Goal: Information Seeking & Learning: Learn about a topic

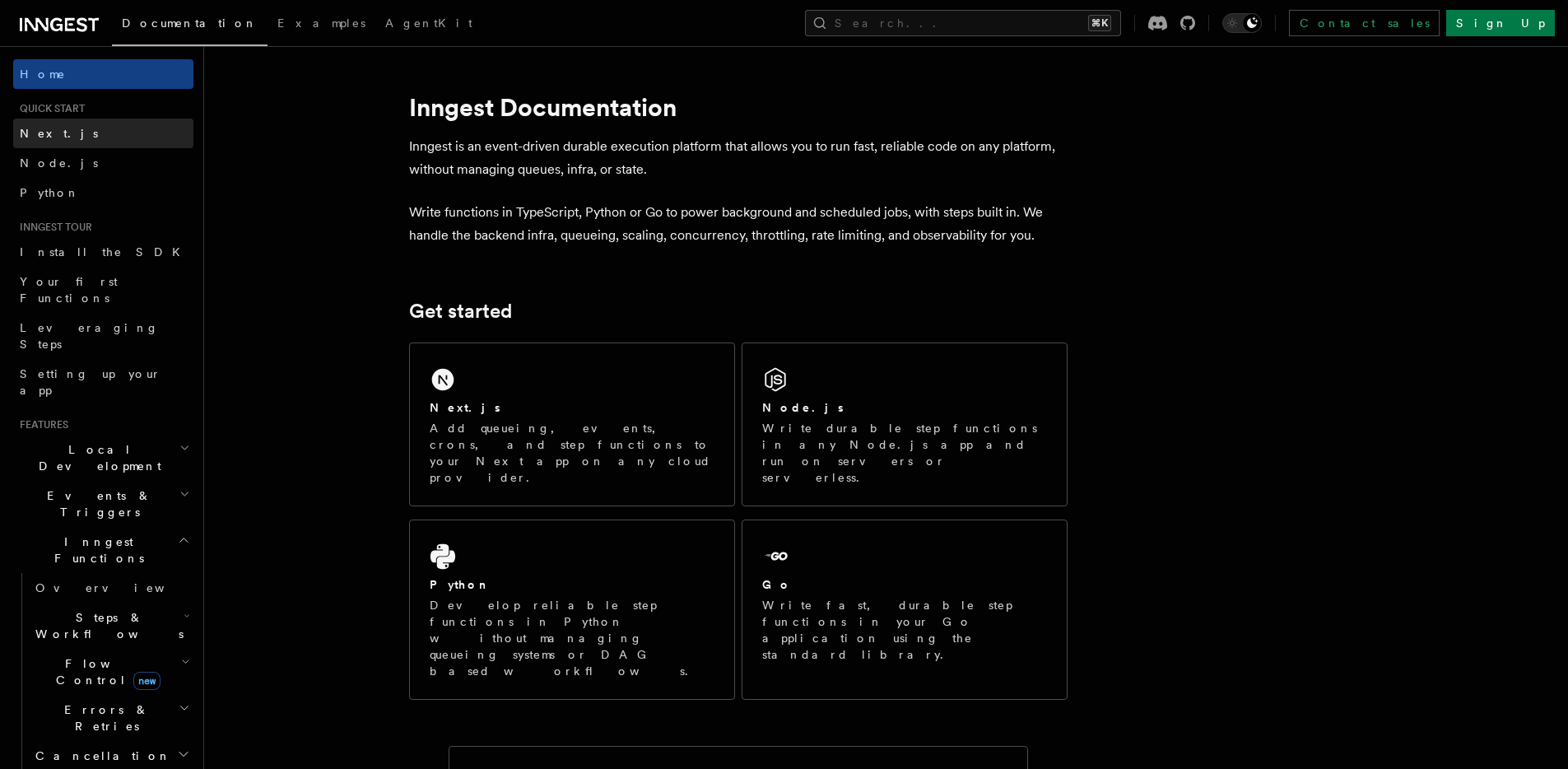
click at [91, 140] on link "Next.js" at bounding box center [103, 133] width 181 height 29
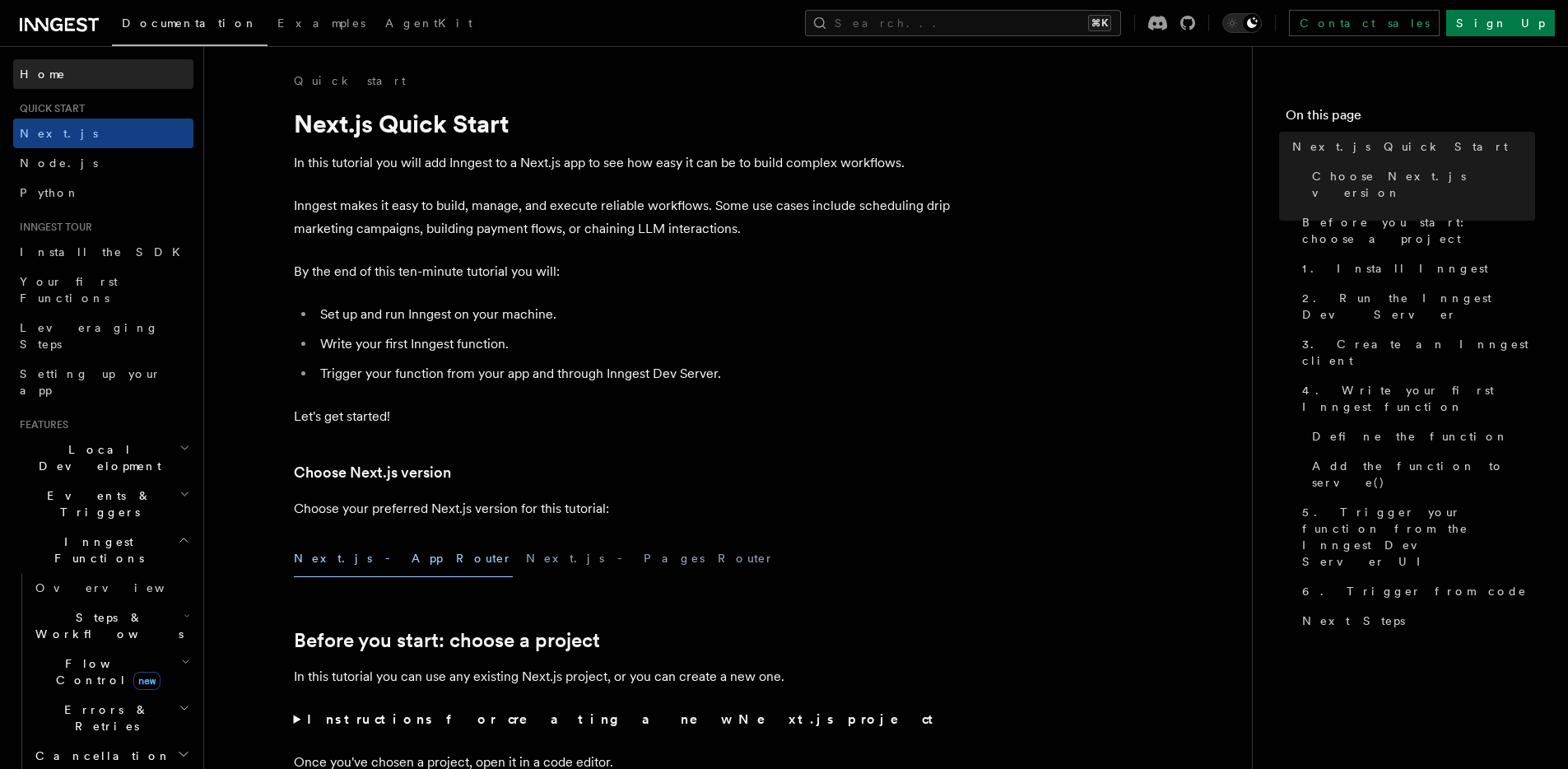
click at [46, 64] on link "Home" at bounding box center [103, 74] width 181 height 29
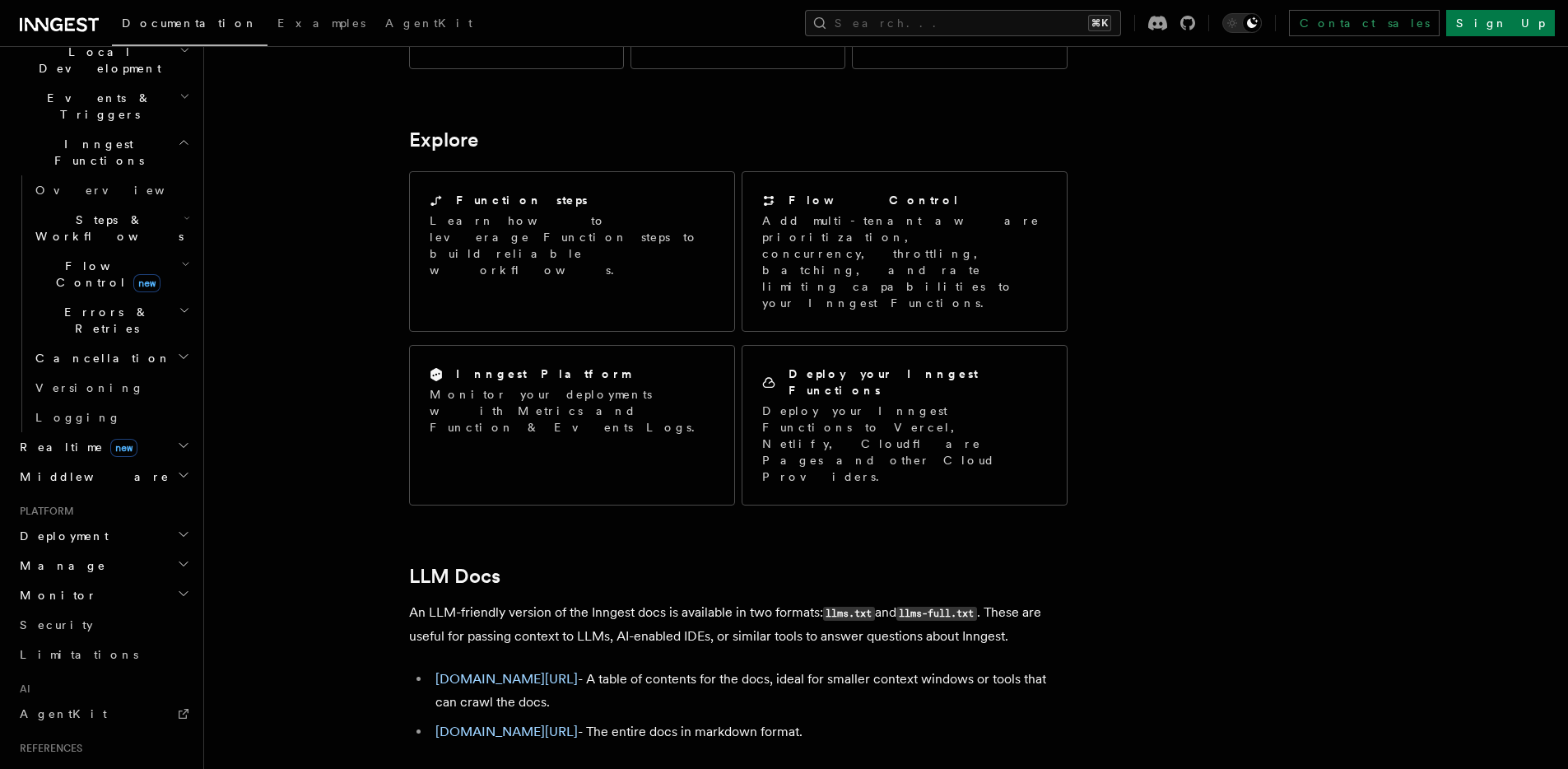
scroll to position [438, 0]
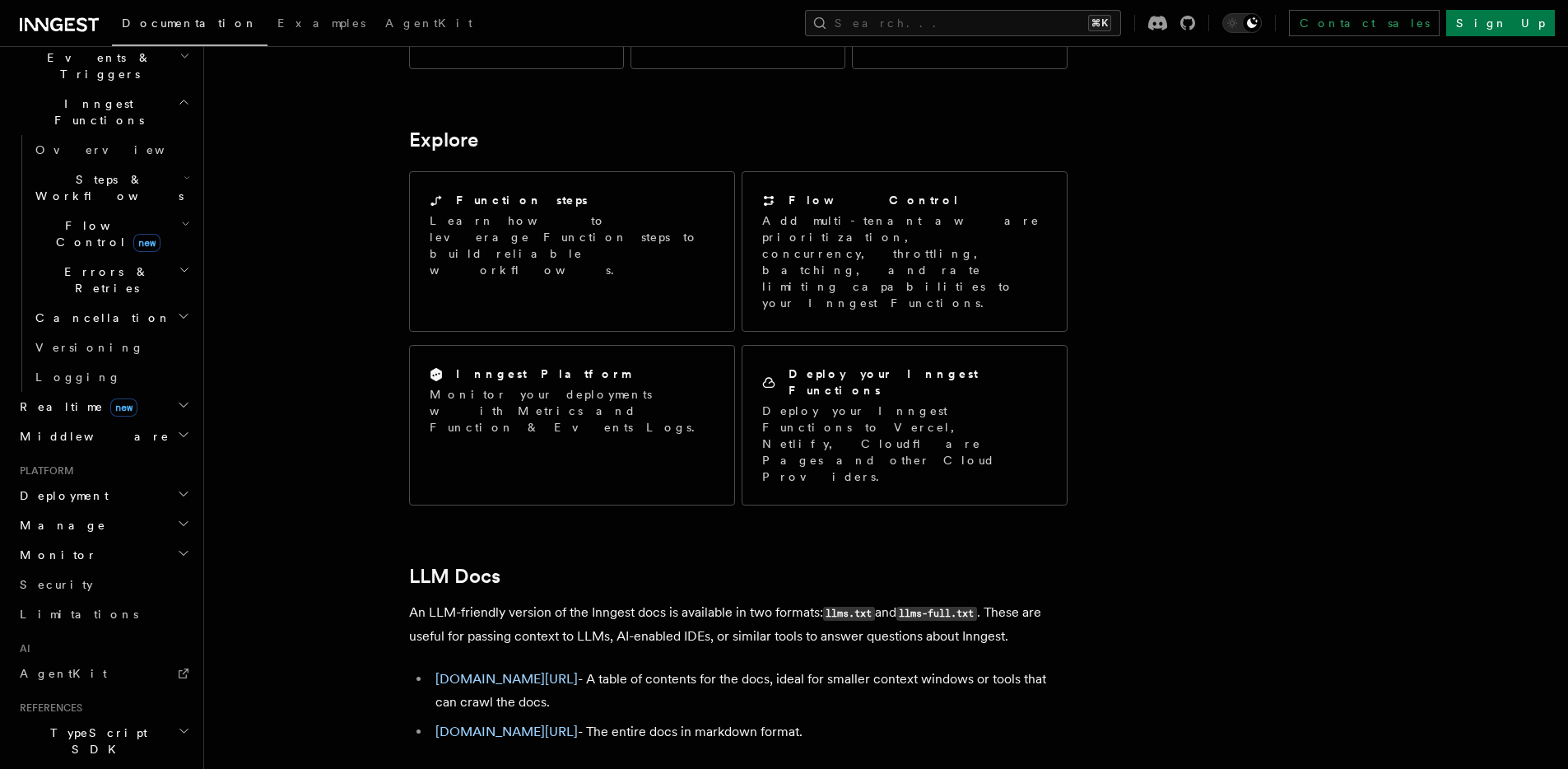
click at [124, 392] on h2 "Realtime new" at bounding box center [103, 407] width 181 height 29
click at [112, 494] on h2 "Middleware" at bounding box center [103, 509] width 181 height 29
click at [113, 494] on h2 "Middleware" at bounding box center [103, 509] width 181 height 29
click at [105, 554] on h2 "Deployment" at bounding box center [103, 568] width 181 height 29
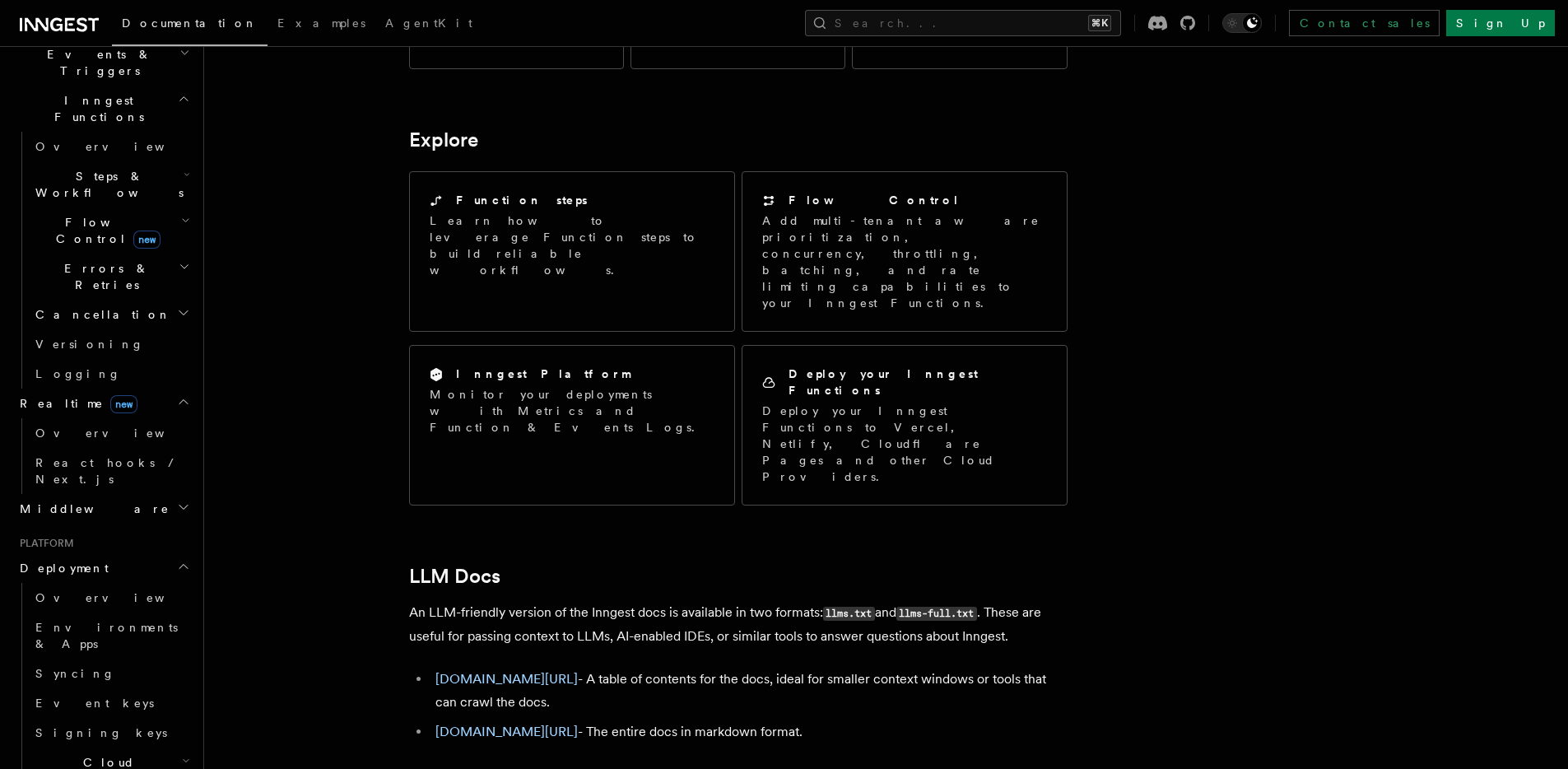
click at [105, 554] on h2 "Deployment" at bounding box center [103, 568] width 181 height 29
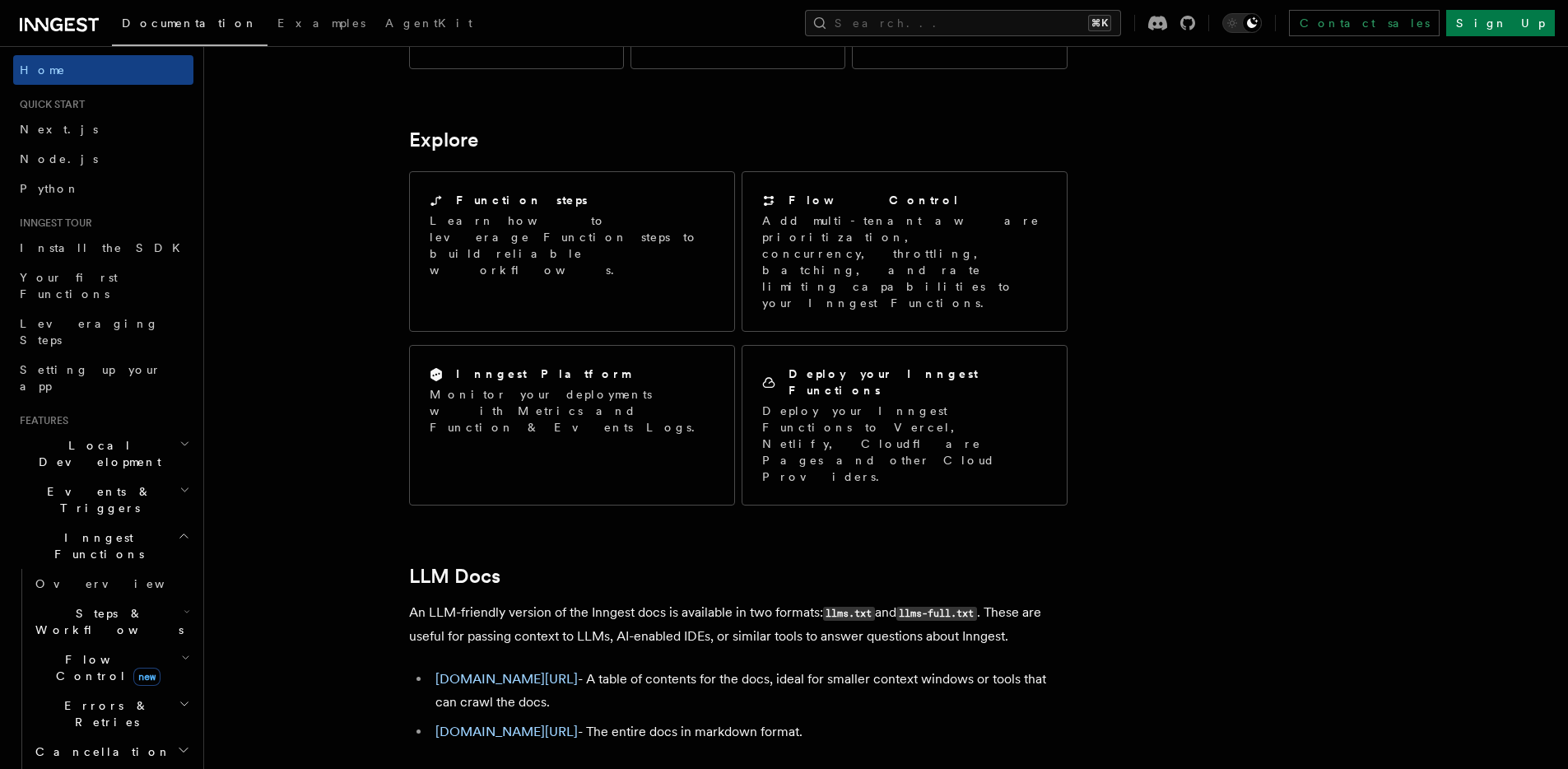
scroll to position [0, 0]
click at [57, 28] on icon at bounding box center [60, 25] width 79 height 20
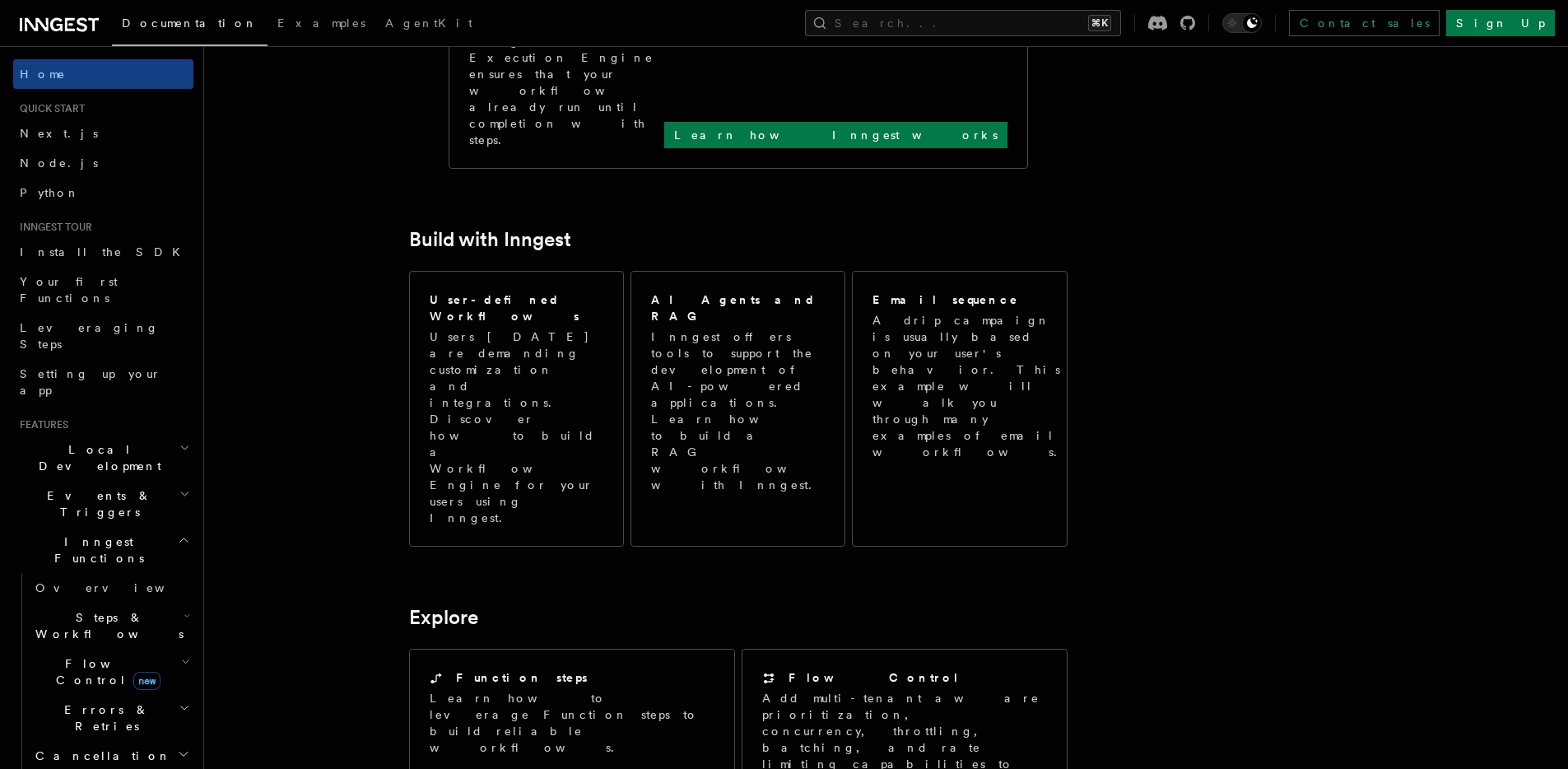
scroll to position [1332, 0]
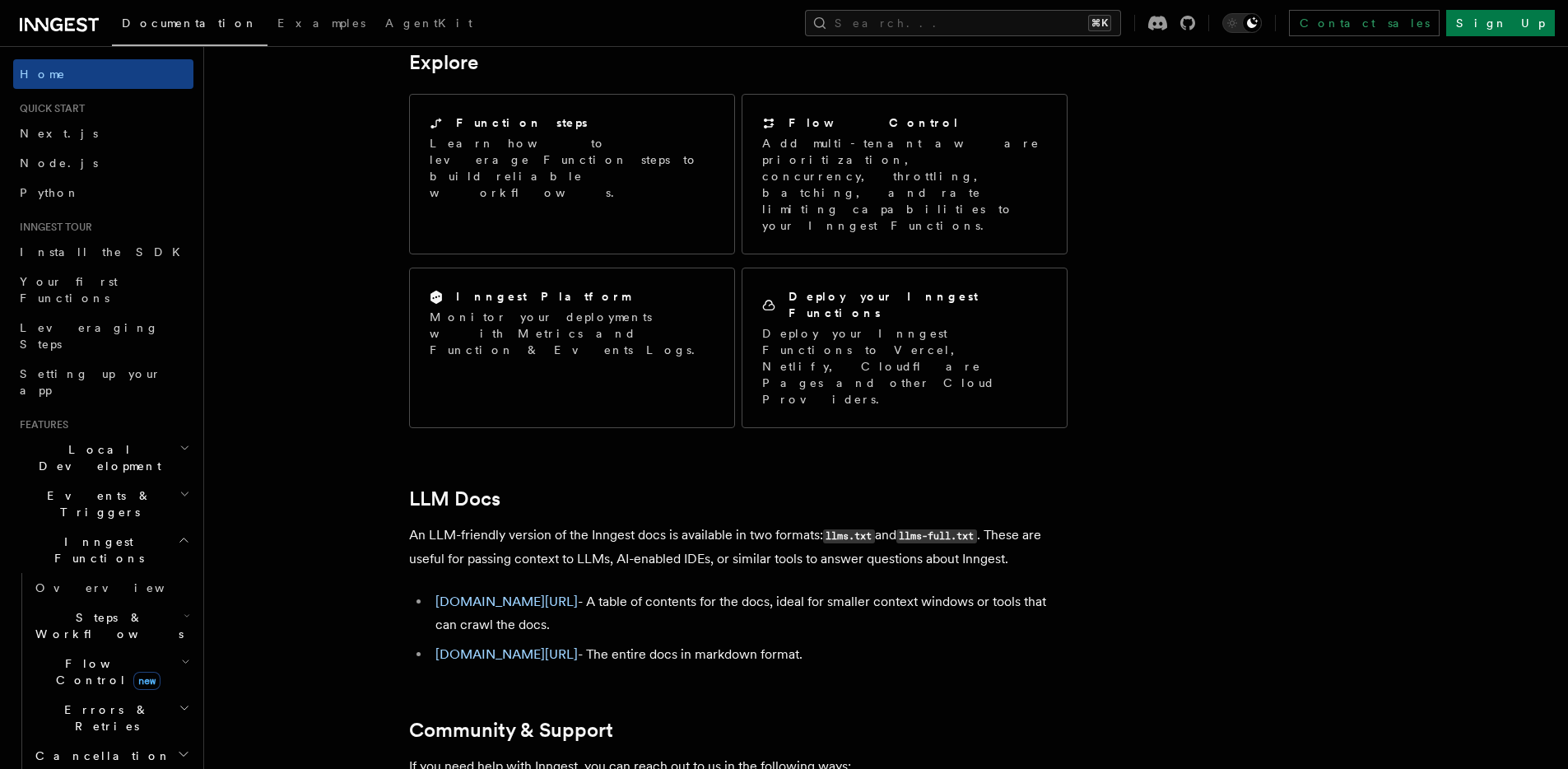
click at [69, 12] on link at bounding box center [60, 23] width 79 height 23
